Goal: Communication & Community: Answer question/provide support

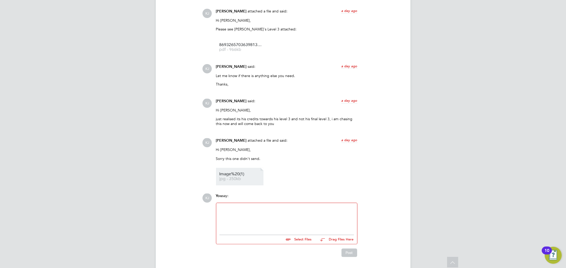
click at [237, 176] on span "Image%20(1)" at bounding box center [240, 175] width 42 height 4
click at [246, 173] on span "Image%20(1)" at bounding box center [240, 175] width 42 height 4
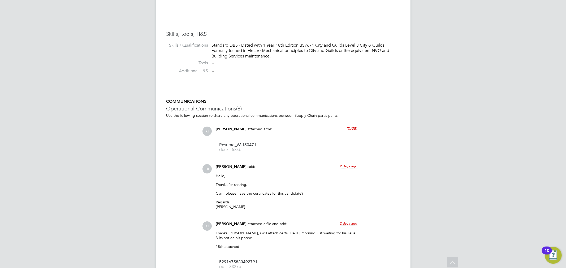
scroll to position [353, 0]
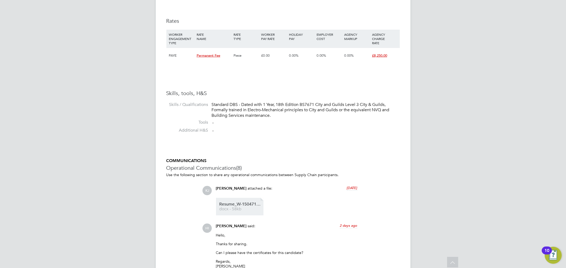
click at [245, 204] on span "Resume_W-1504718%20RG%20" at bounding box center [240, 205] width 42 height 4
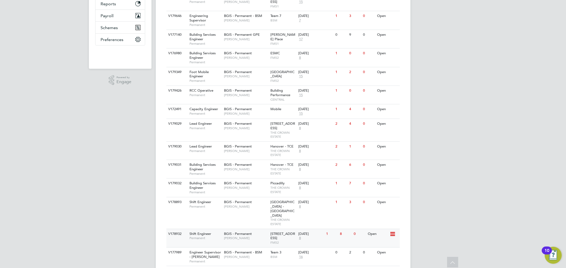
scroll to position [84, 0]
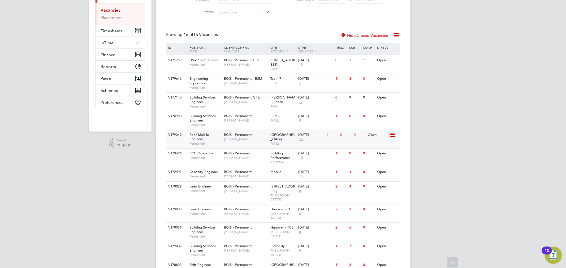
click at [257, 142] on div "BGIS - Permanent Hamza Idris" at bounding box center [245, 137] width 46 height 14
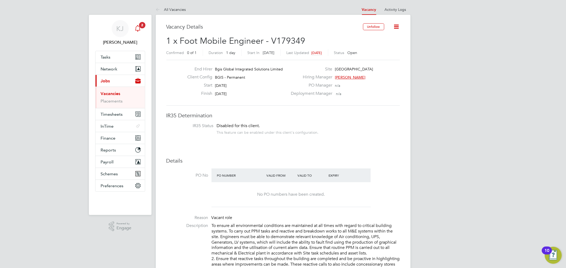
click at [141, 29] on div "Main navigation" at bounding box center [137, 28] width 11 height 11
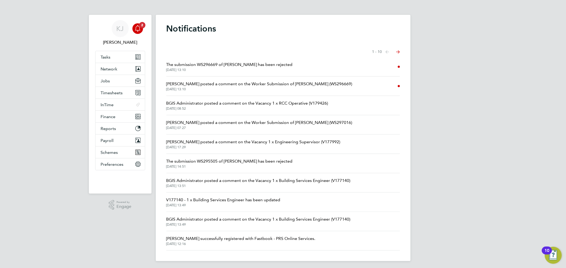
click at [257, 63] on span "The submission WS296669 of Ricki Grayston has been rejected" at bounding box center [229, 65] width 126 height 6
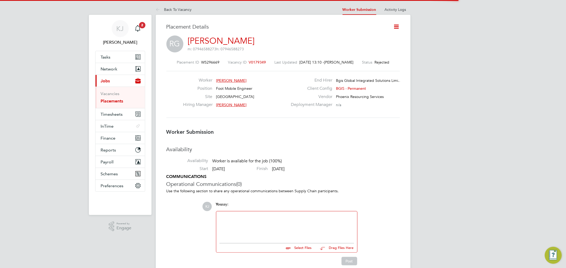
scroll to position [8, 104]
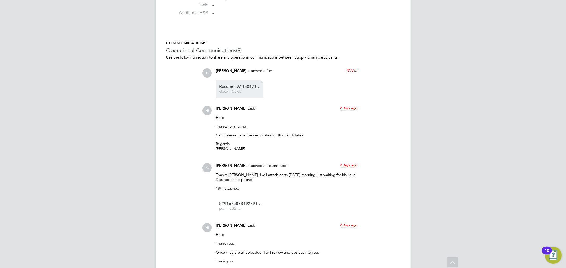
click at [247, 84] on li "Resume_W-1504718%20RG%20 docx - 58kb" at bounding box center [239, 89] width 47 height 18
click at [248, 84] on li "Resume_W-1504718%20RG%20 docx - 58kb" at bounding box center [239, 89] width 47 height 18
click at [250, 89] on link "Resume_W-1504718%20RG%20 docx - 58kb" at bounding box center [240, 89] width 42 height 9
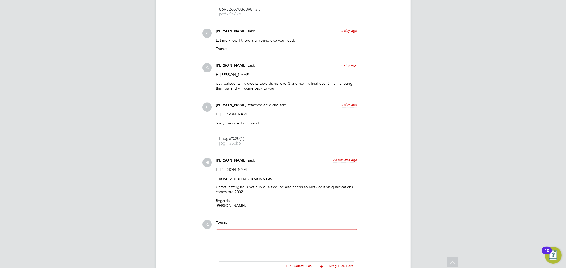
scroll to position [844, 0]
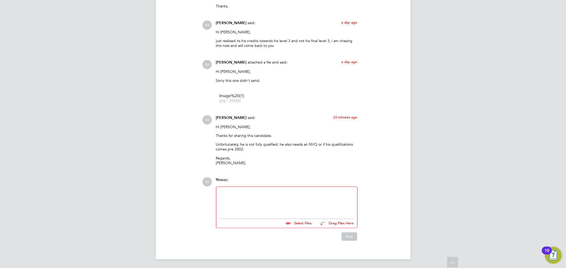
click at [288, 196] on div at bounding box center [286, 201] width 134 height 23
click at [336, 192] on div "Hi Hamza, Ricki is by FM standards fully qualified, his NVQ would either come t…" at bounding box center [286, 201] width 134 height 23
click at [320, 198] on div "Hi Hamza, Ricki is by FM standards fully qualified, his NVQ would come through …" at bounding box center [286, 201] width 134 height 23
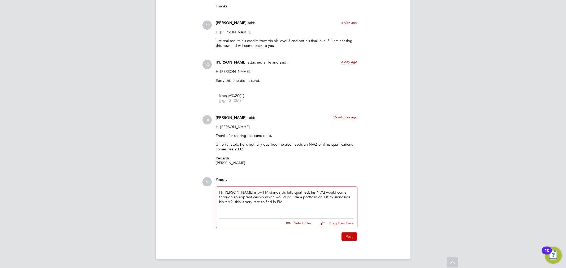
click at [272, 201] on div "Hi Hamza, Ricki is by FM standards fully qualified, his NVQ would come through …" at bounding box center [286, 201] width 134 height 23
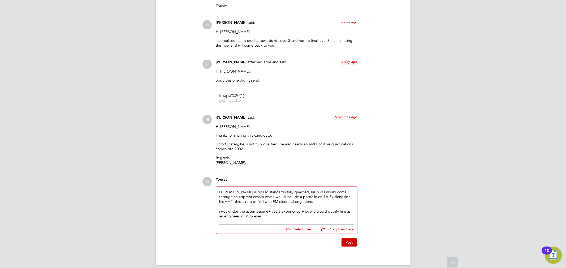
click at [289, 217] on div "i was under the assumption 6+ years experience + level 3 would qualify him as a…" at bounding box center [286, 214] width 134 height 10
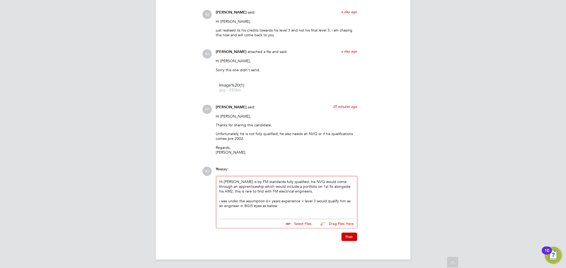
scroll to position [855, 0]
click at [295, 211] on div at bounding box center [286, 210] width 134 height 5
click at [346, 235] on button "Post" at bounding box center [349, 237] width 16 height 8
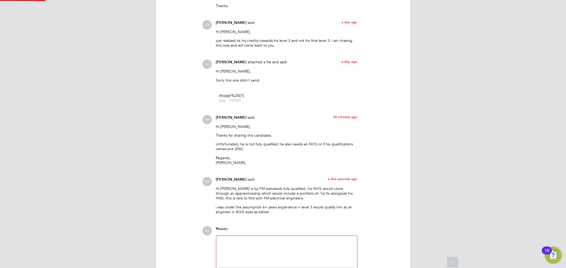
scroll to position [894, 0]
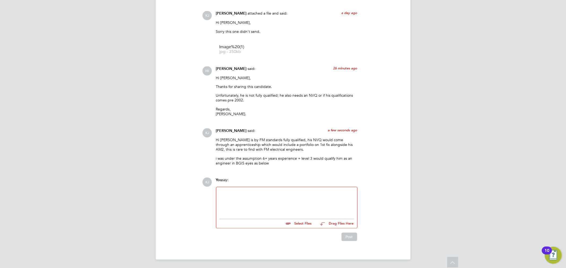
click at [273, 203] on div at bounding box center [286, 201] width 134 height 23
drag, startPoint x: 269, startPoint y: 196, endPoint x: 284, endPoint y: 219, distance: 26.9
click at [269, 196] on div at bounding box center [286, 201] width 134 height 23
click at [299, 222] on input "file" at bounding box center [314, 222] width 80 height 7
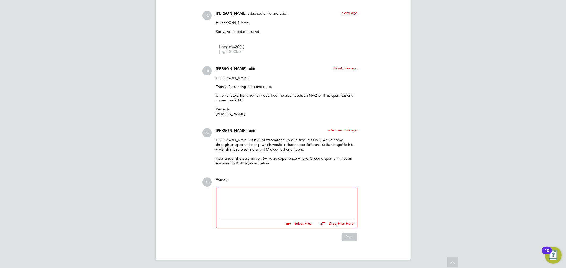
type input "C:\fakepath\BGIS Recruitment - Pretium.png"
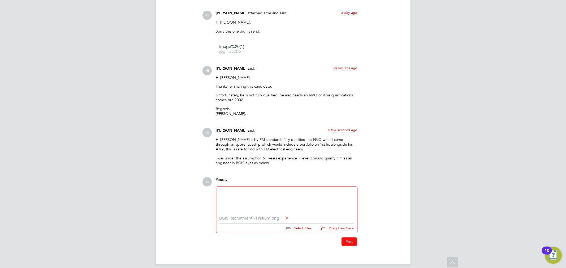
click at [348, 244] on button "Post" at bounding box center [349, 242] width 16 height 8
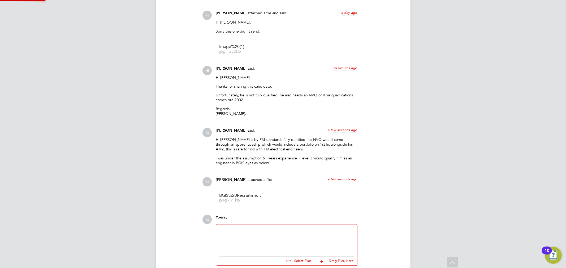
scroll to position [931, 0]
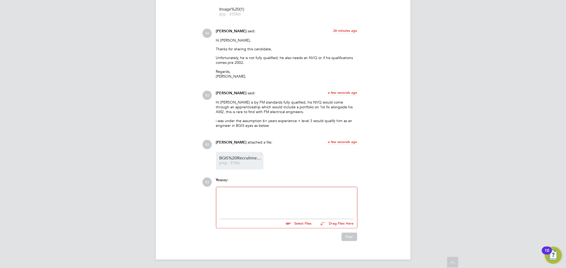
click at [254, 160] on link "BGIS%20Recruitment%20-%20Pretium png - 91kb" at bounding box center [240, 160] width 42 height 9
click at [315, 116] on div "Hi Hamza, Ricki is by FM standards fully qualified, his NVQ would come through …" at bounding box center [286, 116] width 141 height 32
click at [220, 102] on p "Hi Hamza, Ricki is by FM standards fully qualified, his NVQ would come through …" at bounding box center [286, 107] width 141 height 15
click at [255, 155] on li "BGIS%20Recruitment%20-%20Pretium png - 91kb" at bounding box center [239, 161] width 47 height 18
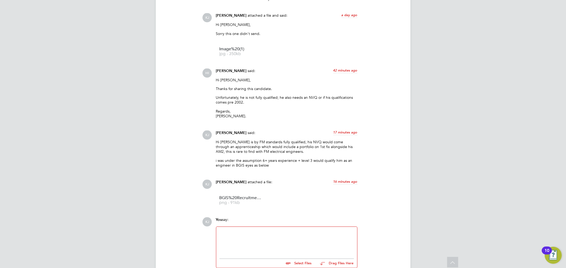
scroll to position [902, 0]
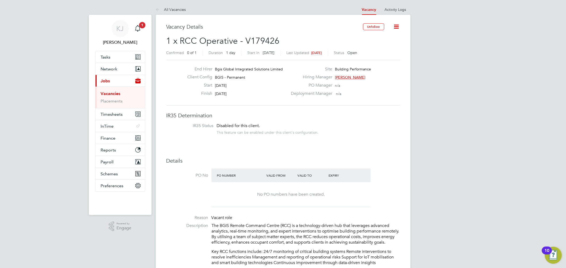
click at [146, 28] on app-nav-sections-wrapper "KJ Kyle Johnson Notifications 1 Applications: Tasks Network Businesses Sites Wo…" at bounding box center [120, 115] width 63 height 200
click at [144, 28] on span "1" at bounding box center [142, 25] width 6 height 6
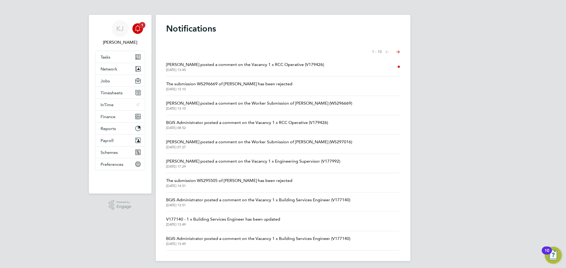
click at [307, 67] on span "Liam Wright posted a comment on the Vacancy 1 x RCC Operative (V179426)" at bounding box center [245, 65] width 158 height 6
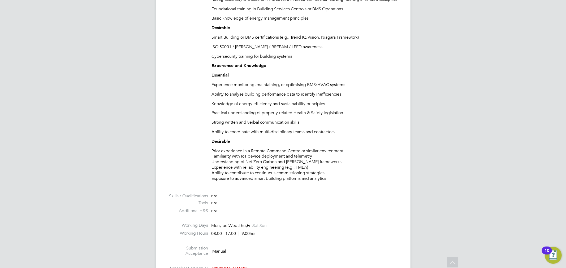
scroll to position [736, 0]
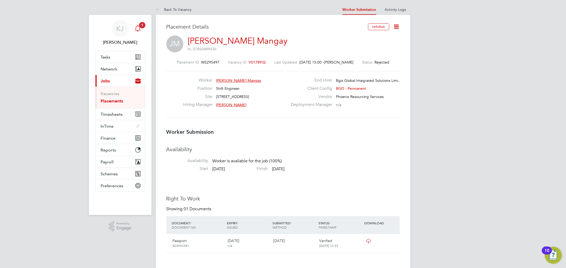
click at [139, 30] on icon "Main navigation" at bounding box center [137, 28] width 6 height 6
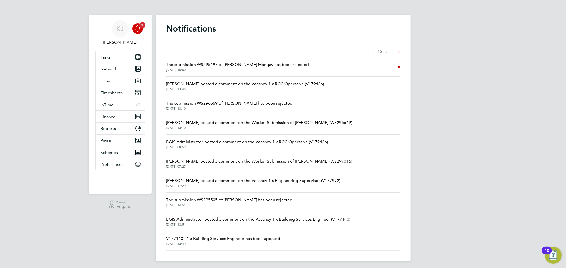
click at [207, 62] on span "The submission WS295497 of [PERSON_NAME] Mangay has been rejected" at bounding box center [237, 65] width 143 height 6
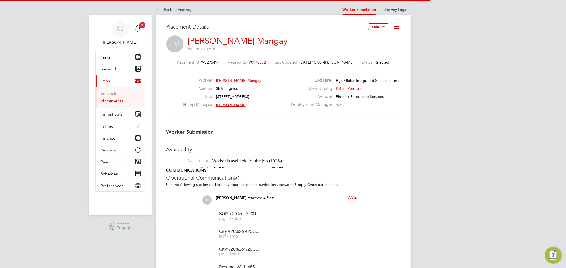
scroll to position [3, 3]
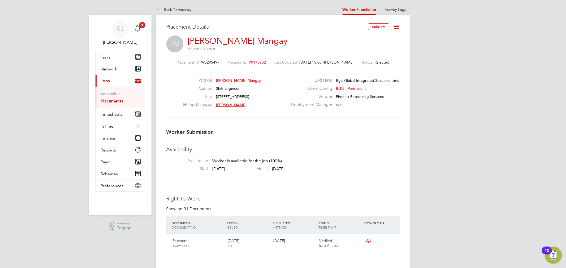
click at [230, 106] on span "[PERSON_NAME]" at bounding box center [231, 105] width 30 height 5
click at [121, 81] on button "Current page: Jobs" at bounding box center [119, 81] width 49 height 12
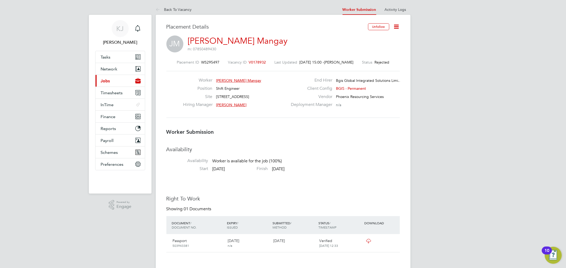
click at [112, 80] on button "Current page: Jobs" at bounding box center [119, 81] width 49 height 12
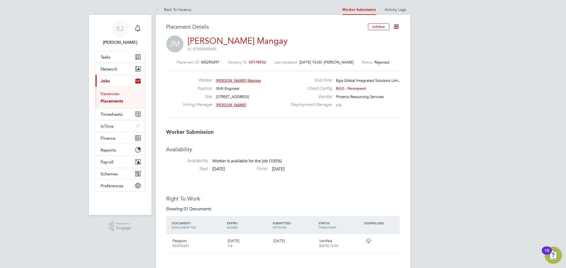
click at [111, 92] on link "Vacancies" at bounding box center [110, 93] width 19 height 5
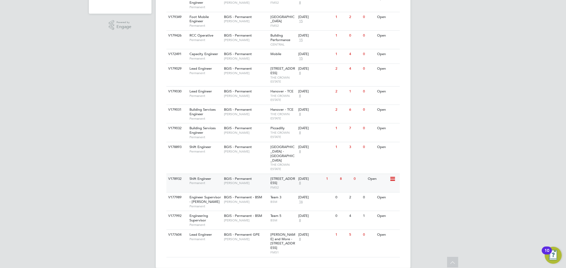
click at [208, 181] on span "Permanent" at bounding box center [205, 183] width 32 height 4
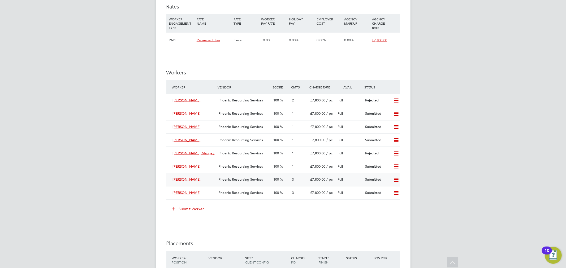
click at [219, 184] on div "Phoenix Resourcing Services" at bounding box center [243, 180] width 55 height 9
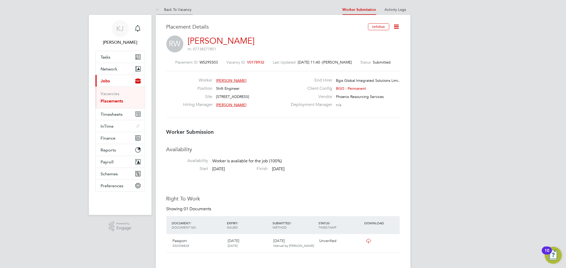
click at [170, 12] on li "Back To Vacancy" at bounding box center [174, 9] width 36 height 11
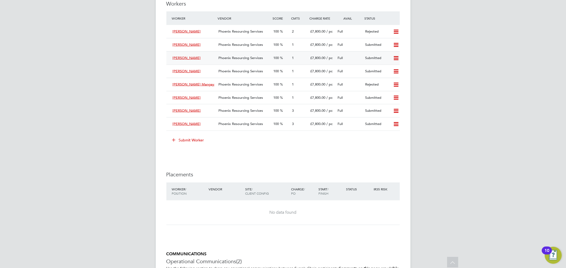
click at [210, 60] on div "Anthony Crowther" at bounding box center [193, 58] width 46 height 9
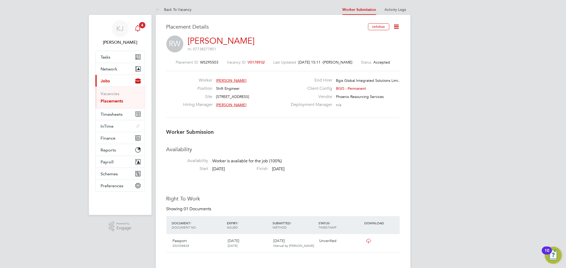
click at [136, 27] on icon "Main navigation" at bounding box center [137, 27] width 5 height 5
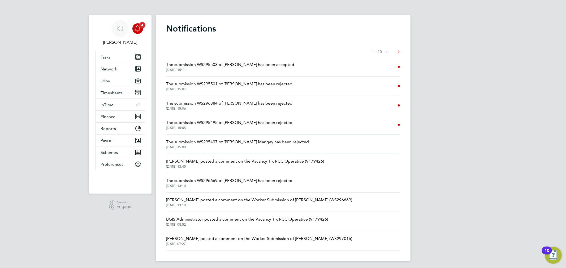
click at [291, 60] on li "The submission WS295503 of [PERSON_NAME] has been accepted [DATE] 15:11" at bounding box center [282, 66] width 233 height 19
click at [288, 64] on li "The submission WS295503 of Ron Ward has been accepted 03 Sep 2025, 15:11" at bounding box center [282, 66] width 233 height 19
click at [266, 65] on span "The submission WS295503 of Ron Ward has been accepted" at bounding box center [230, 65] width 128 height 6
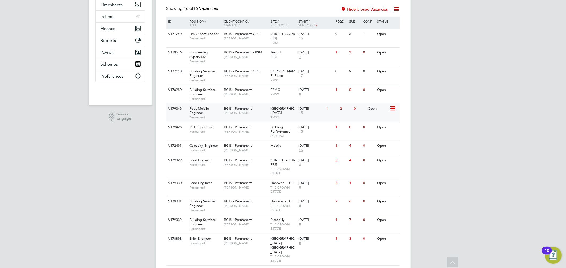
scroll to position [142, 0]
